Goal: Entertainment & Leisure: Consume media (video, audio)

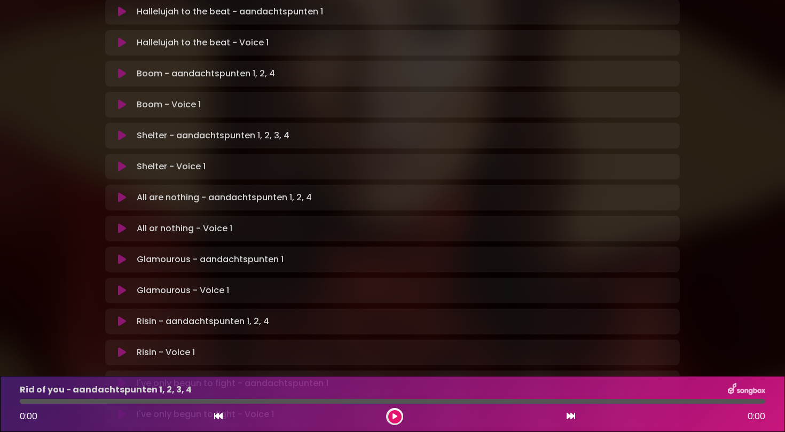
scroll to position [569, 0]
click at [121, 254] on icon at bounding box center [122, 259] width 8 height 11
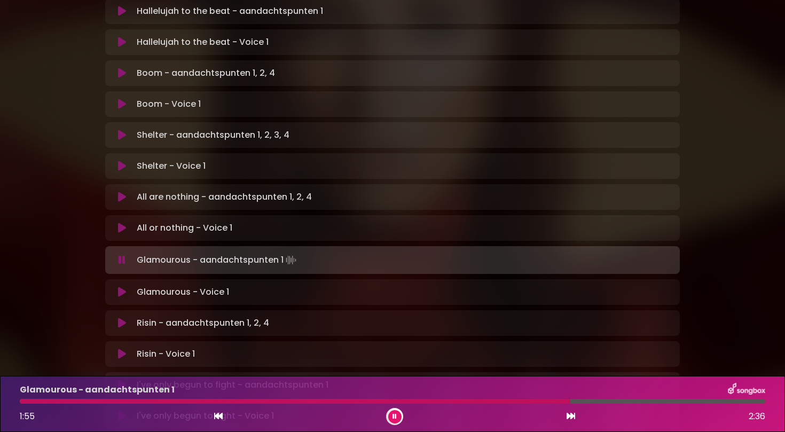
click at [392, 414] on button at bounding box center [394, 416] width 13 height 13
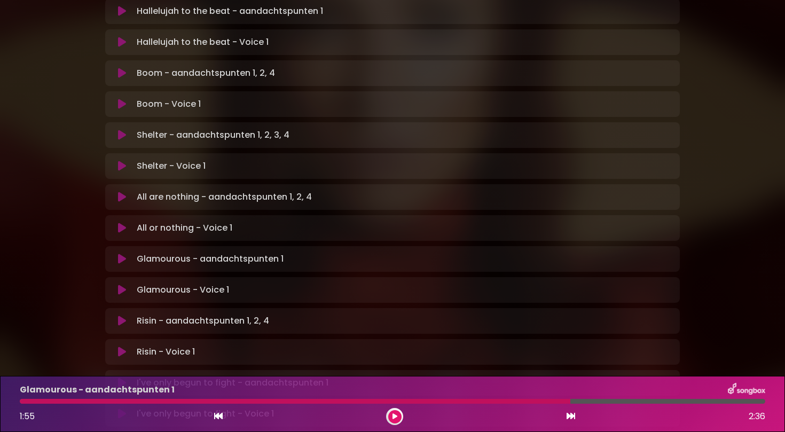
click at [548, 400] on div at bounding box center [295, 401] width 550 height 5
drag, startPoint x: 567, startPoint y: 401, endPoint x: 550, endPoint y: 401, distance: 16.6
click at [550, 401] on div at bounding box center [295, 401] width 550 height 5
click at [546, 401] on div at bounding box center [295, 401] width 550 height 5
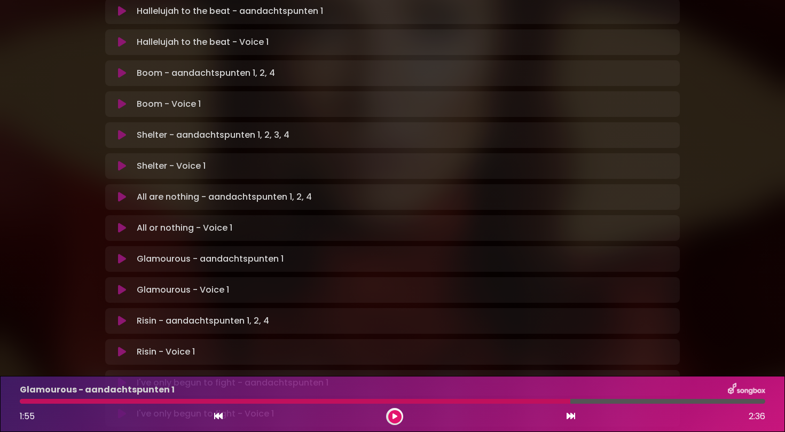
click at [220, 416] on icon at bounding box center [218, 416] width 9 height 9
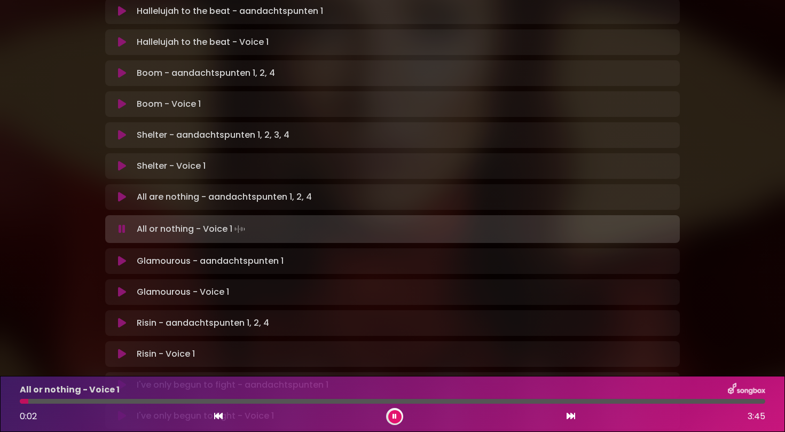
click at [142, 191] on p "All are nothing - aandachtspunten 1, 2, 4 Loading Track..." at bounding box center [224, 197] width 175 height 13
click at [140, 255] on p "Glamourous - aandachtspunten 1 Loading Track..." at bounding box center [210, 261] width 147 height 13
click at [122, 256] on icon at bounding box center [122, 261] width 8 height 11
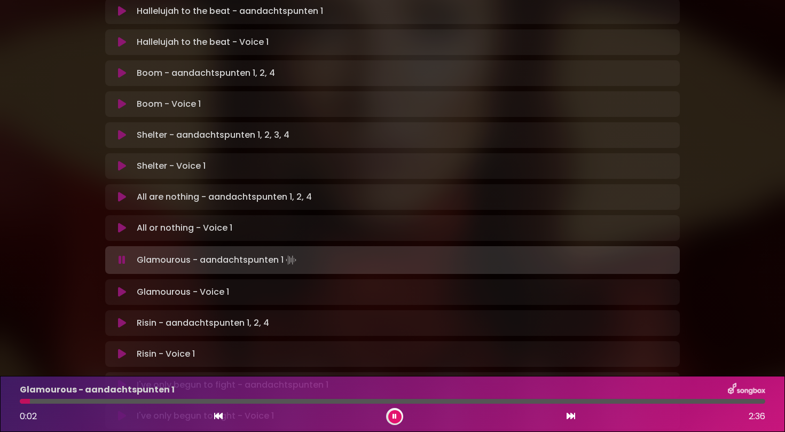
drag, startPoint x: 23, startPoint y: 403, endPoint x: 169, endPoint y: 405, distance: 145.3
click at [169, 405] on div "Glamourous - aandachtspunten 1 0:02 2:36" at bounding box center [392, 404] width 758 height 42
click at [231, 403] on div at bounding box center [392, 401] width 745 height 5
click at [332, 400] on div at bounding box center [392, 401] width 745 height 5
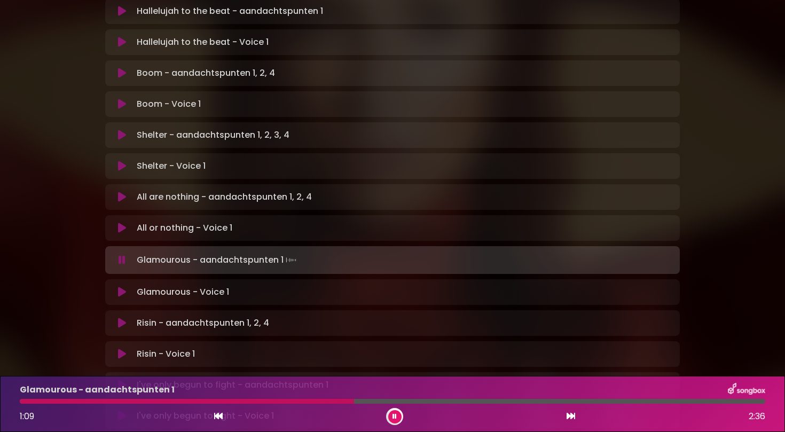
click at [360, 400] on div at bounding box center [392, 401] width 745 height 5
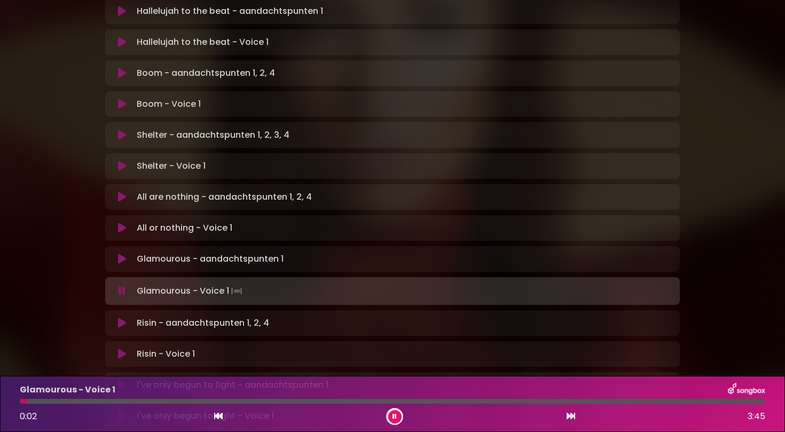
click at [391, 413] on button at bounding box center [394, 416] width 13 height 13
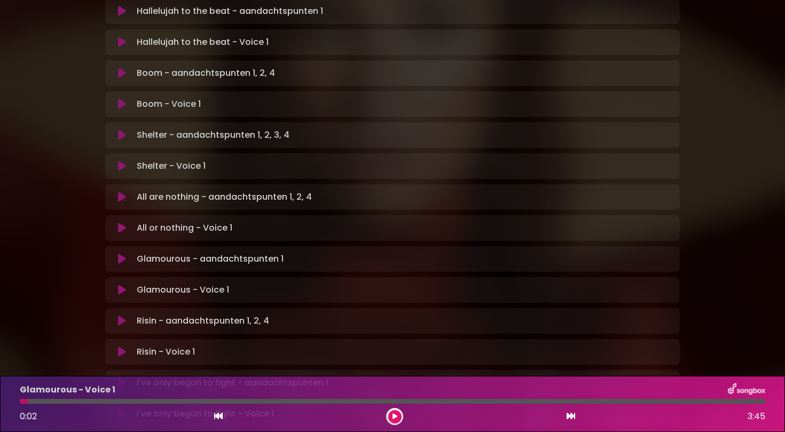
click at [122, 285] on icon at bounding box center [122, 290] width 8 height 11
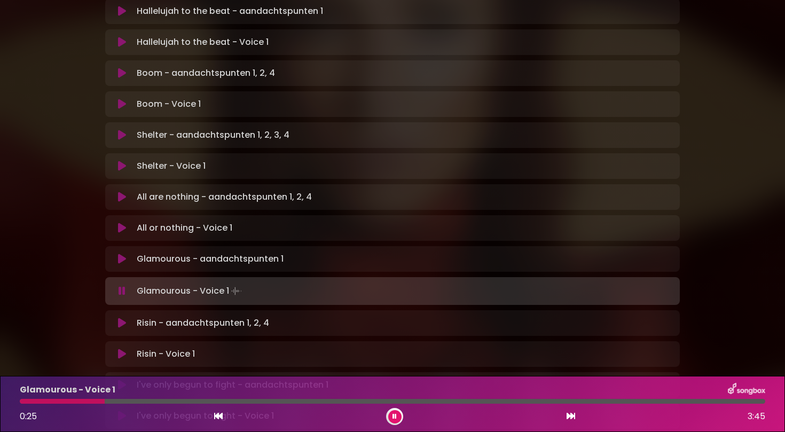
click at [397, 419] on button at bounding box center [394, 416] width 13 height 13
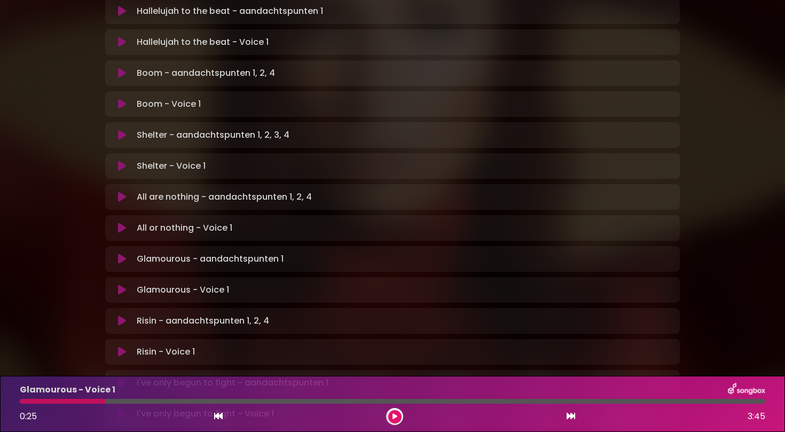
click at [397, 419] on button at bounding box center [394, 416] width 13 height 13
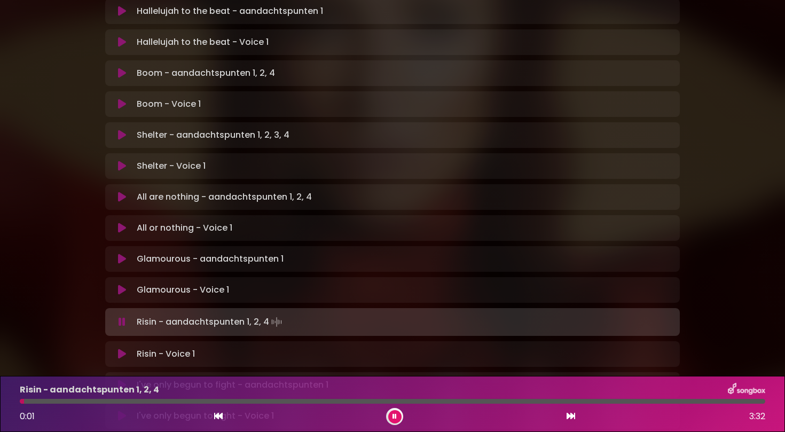
click at [396, 414] on icon at bounding box center [394, 416] width 5 height 7
